Goal: Task Accomplishment & Management: Manage account settings

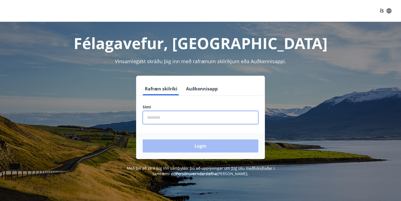
click at [194, 120] on input "phone" at bounding box center [201, 117] width 116 height 13
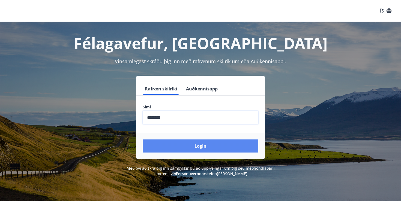
type input "********"
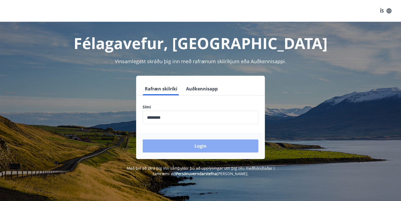
click at [219, 147] on button "Login" at bounding box center [201, 146] width 116 height 13
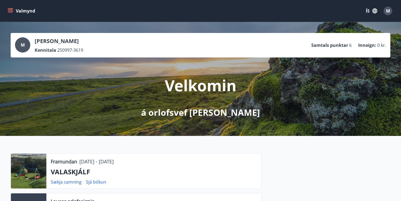
click at [8, 10] on icon "menu" at bounding box center [10, 10] width 5 height 5
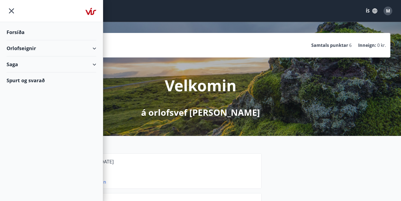
click at [87, 48] on div "Orlofseignir" at bounding box center [52, 48] width 90 height 16
click at [75, 90] on div "Saga" at bounding box center [52, 87] width 90 height 16
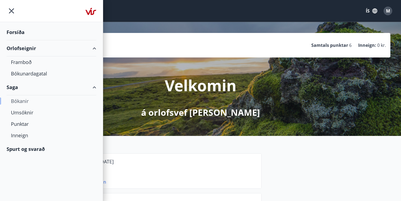
click at [26, 101] on div "Bókanir" at bounding box center [51, 101] width 81 height 11
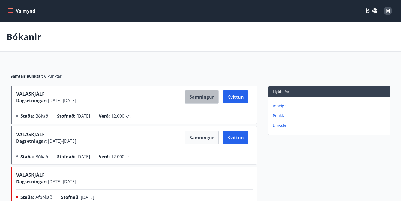
click at [198, 95] on button "Samningur" at bounding box center [202, 97] width 34 height 14
